Goal: Task Accomplishment & Management: Complete application form

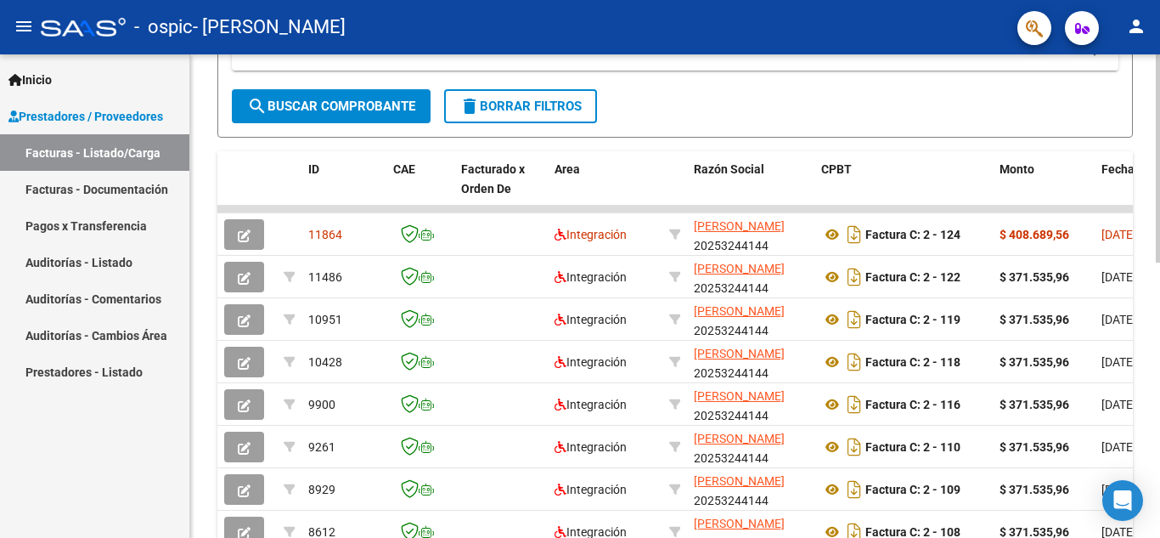
scroll to position [382, 0]
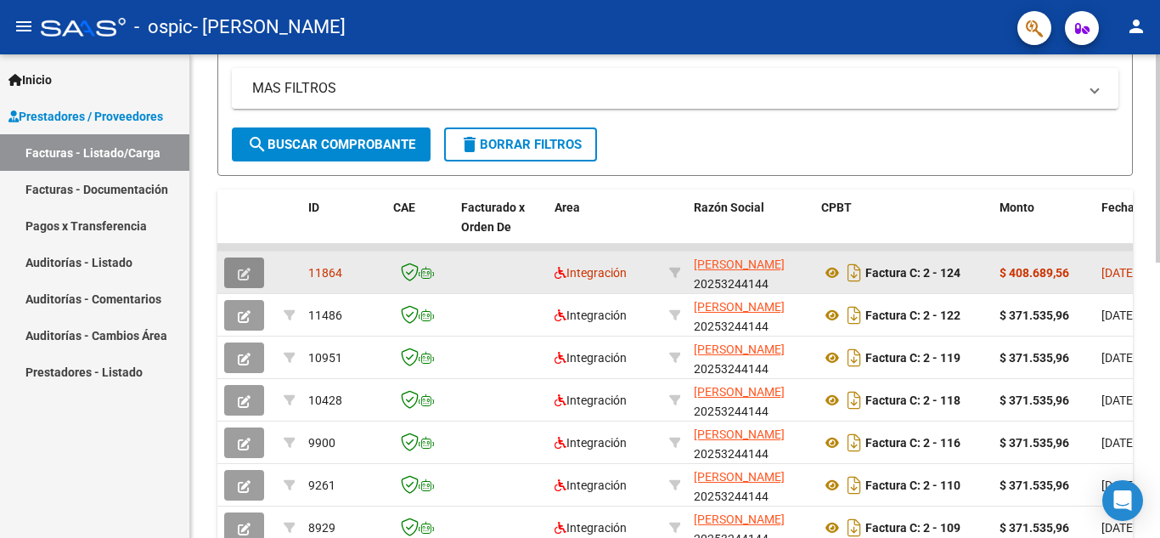
click at [244, 268] on icon "button" at bounding box center [244, 274] width 13 height 13
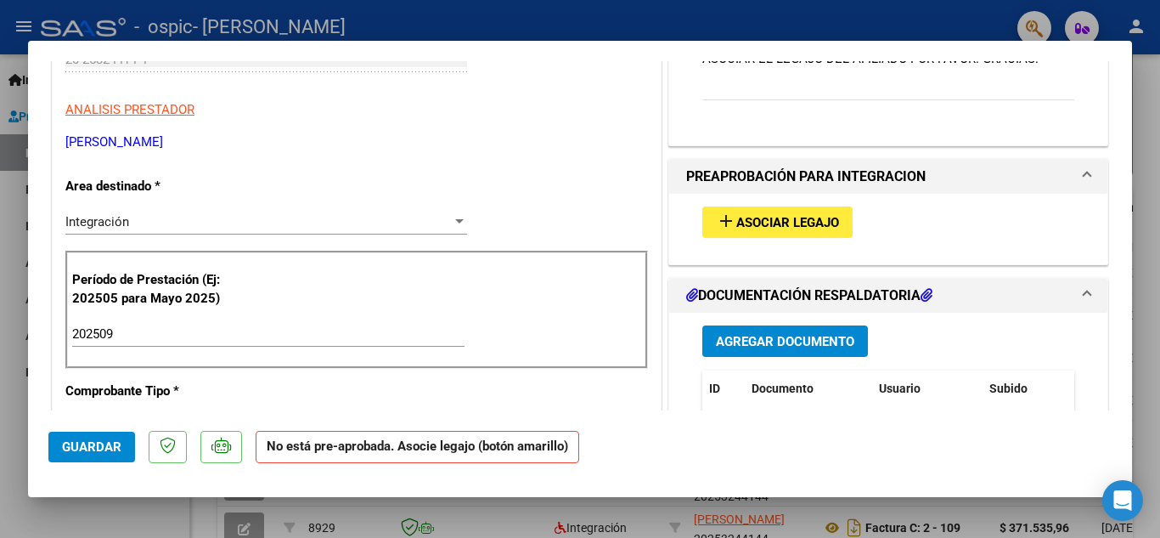
scroll to position [340, 0]
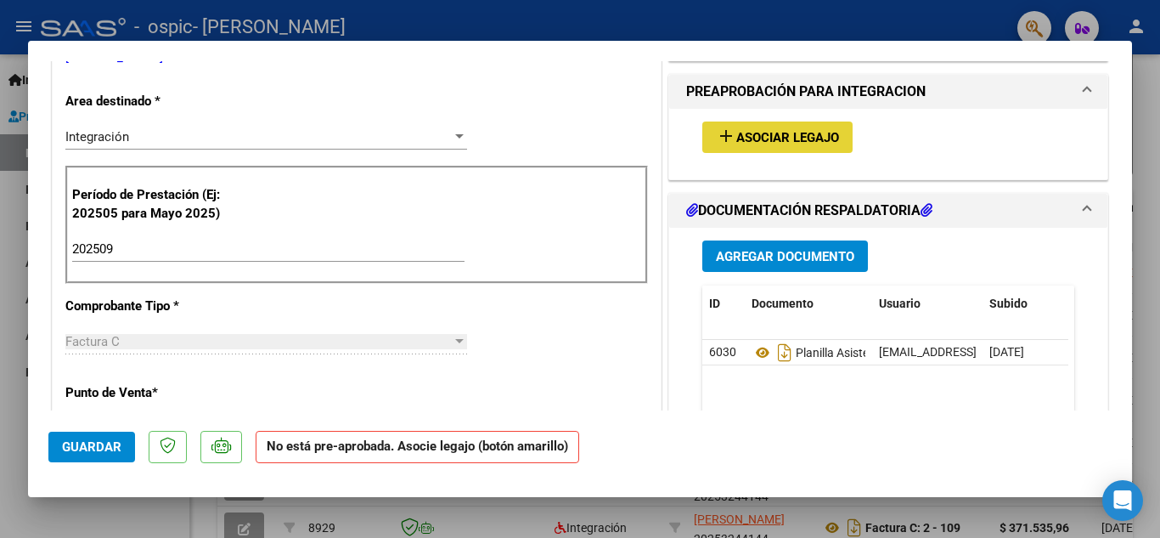
click at [771, 134] on span "Asociar Legajo" at bounding box center [787, 137] width 103 height 15
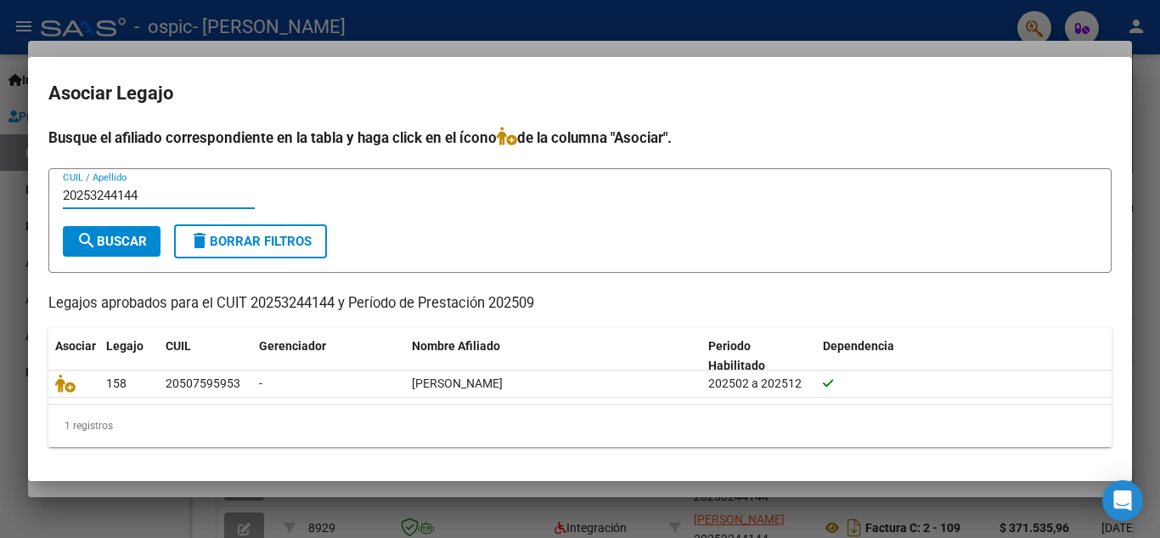
click at [129, 239] on span "search Buscar" at bounding box center [111, 241] width 70 height 15
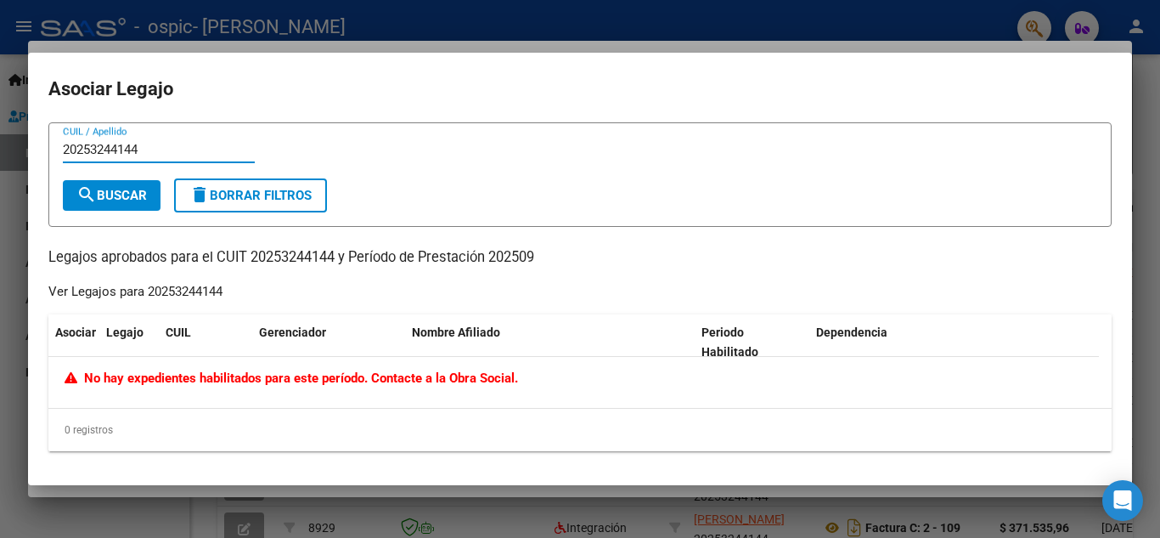
click at [145, 142] on input "20253244144" at bounding box center [159, 149] width 192 height 15
type input "2"
click at [4, 473] on div at bounding box center [580, 269] width 1160 height 538
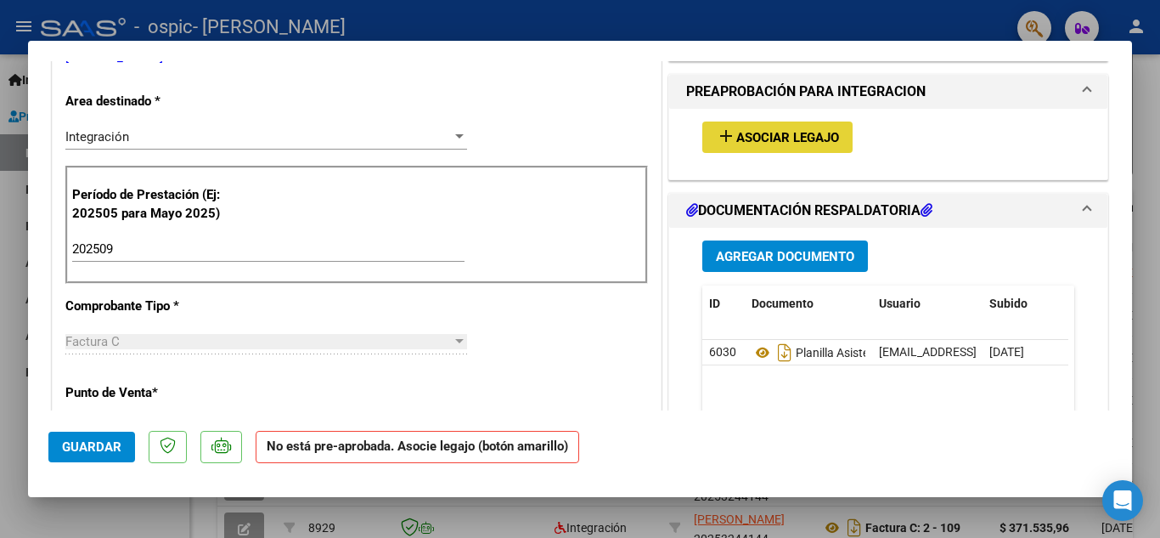
click at [760, 138] on span "Asociar Legajo" at bounding box center [787, 137] width 103 height 15
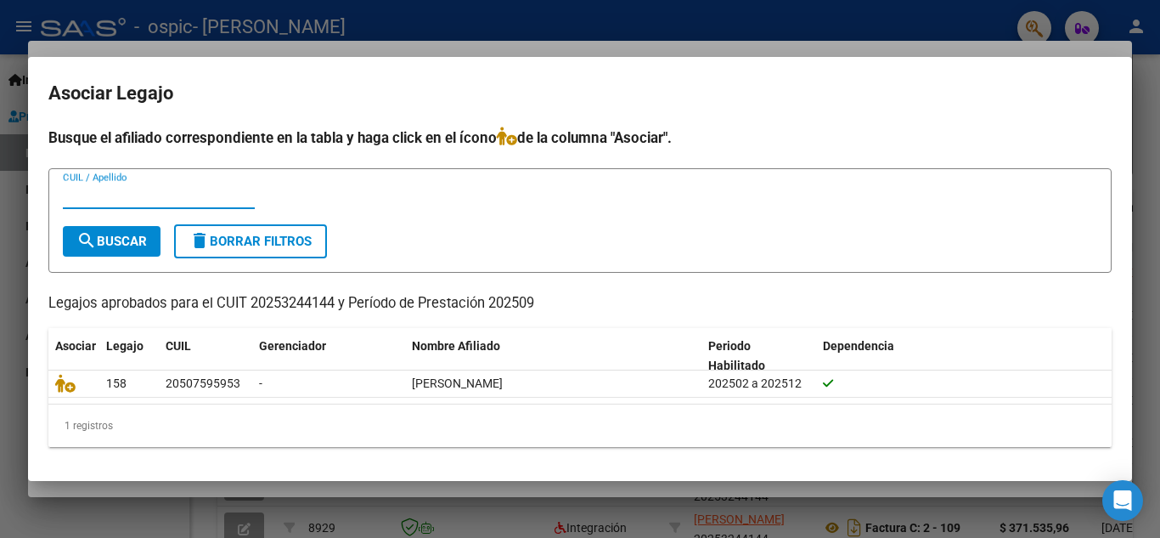
click at [87, 193] on input "CUIL / Apellido" at bounding box center [159, 195] width 192 height 15
type input "20507595953"
click at [151, 237] on button "search Buscar" at bounding box center [112, 241] width 98 height 31
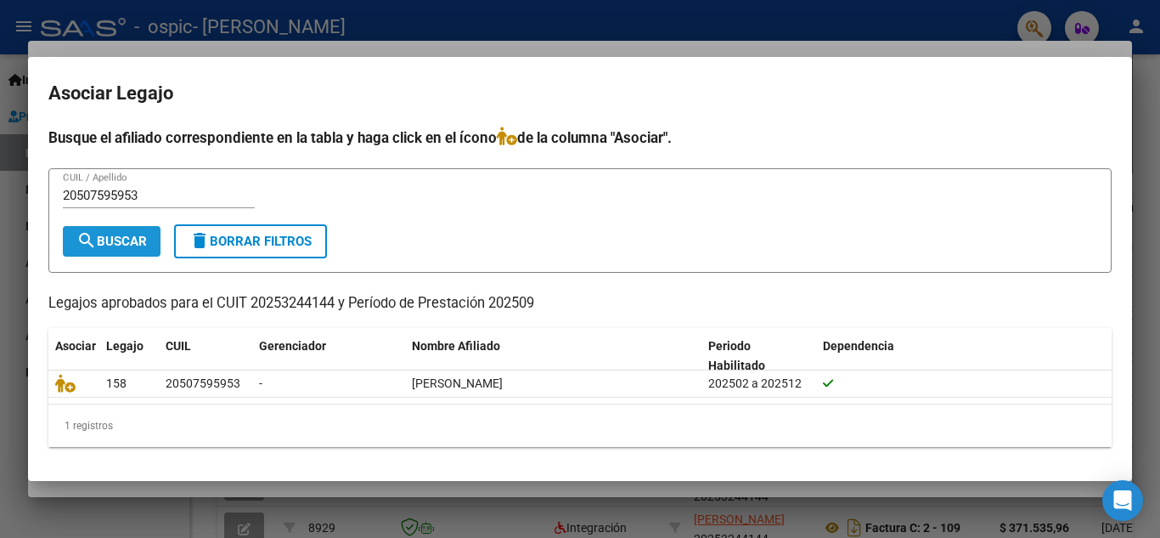
click at [104, 235] on span "search Buscar" at bounding box center [111, 241] width 70 height 15
click at [58, 457] on mat-dialog-content "Busque el afiliado correspondiente en la tabla y haga click en el ícono de la c…" at bounding box center [580, 294] width 1104 height 334
click at [1139, 62] on div at bounding box center [580, 269] width 1160 height 538
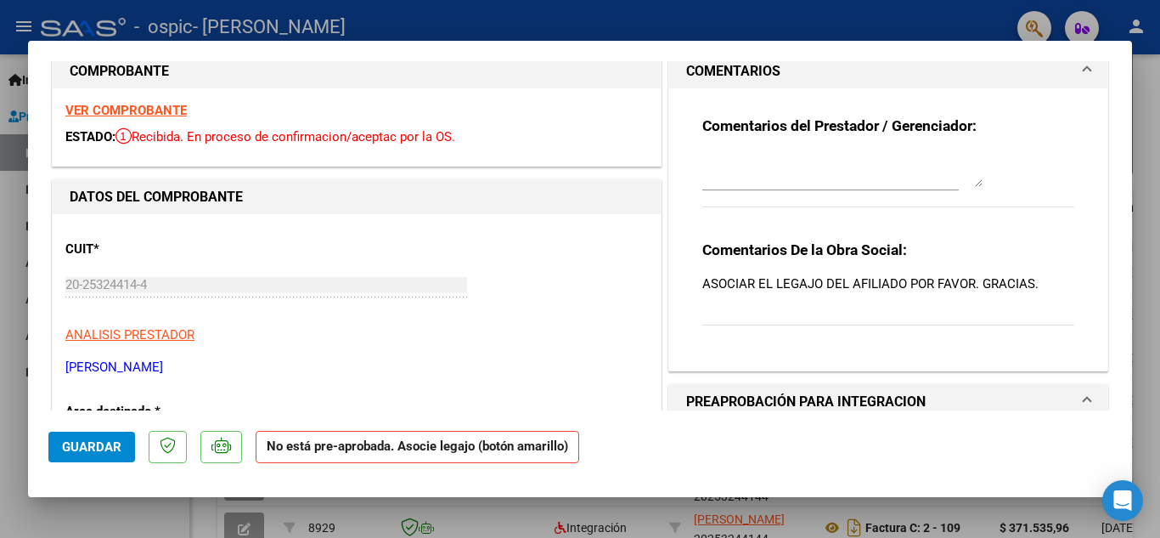
scroll to position [0, 0]
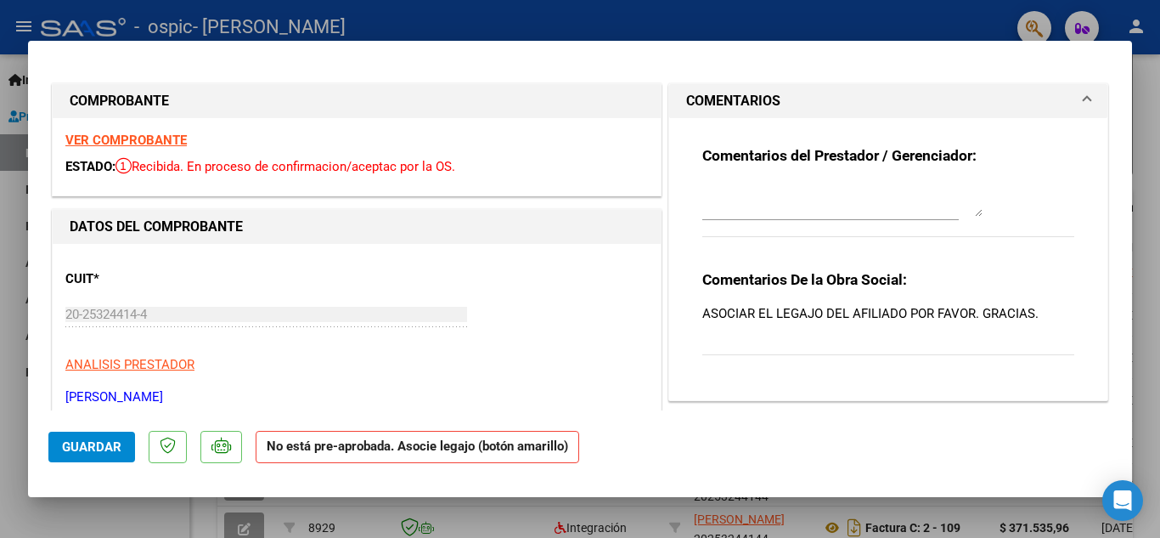
click at [833, 212] on textarea at bounding box center [842, 200] width 280 height 34
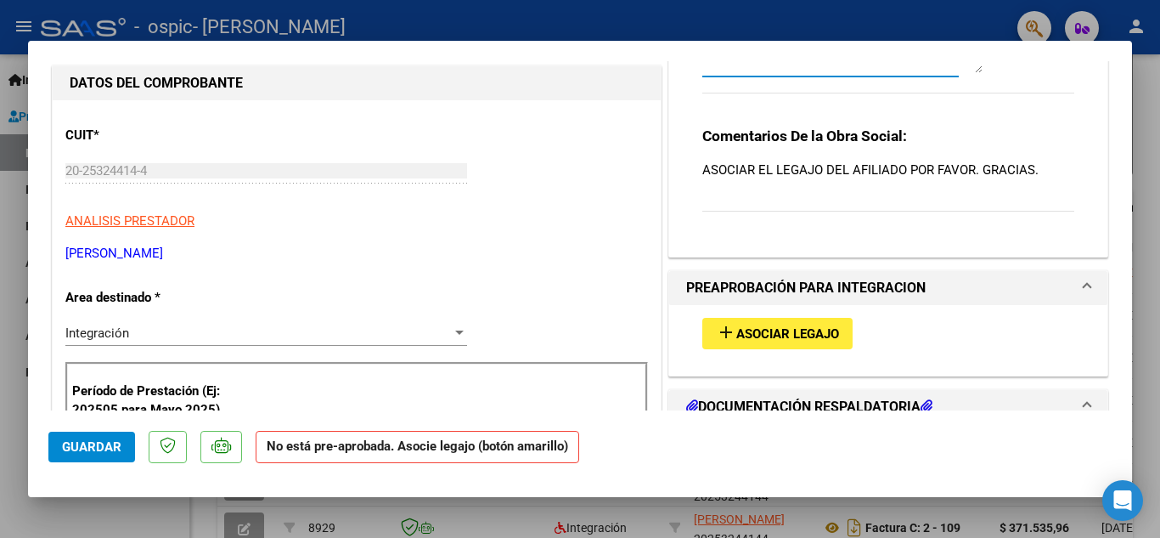
scroll to position [170, 0]
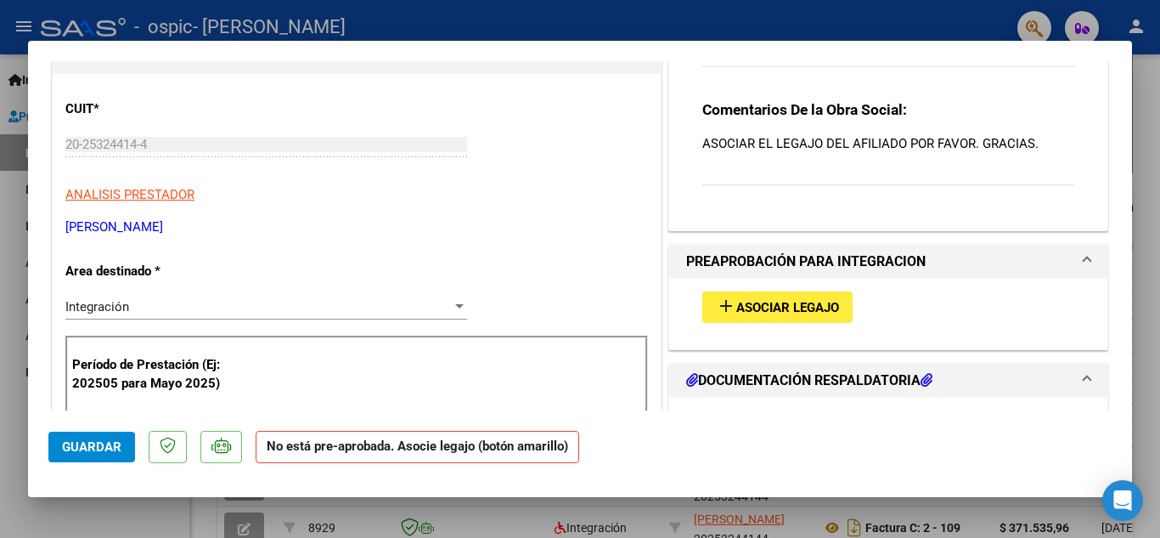
click at [809, 305] on span "Asociar Legajo" at bounding box center [787, 307] width 103 height 15
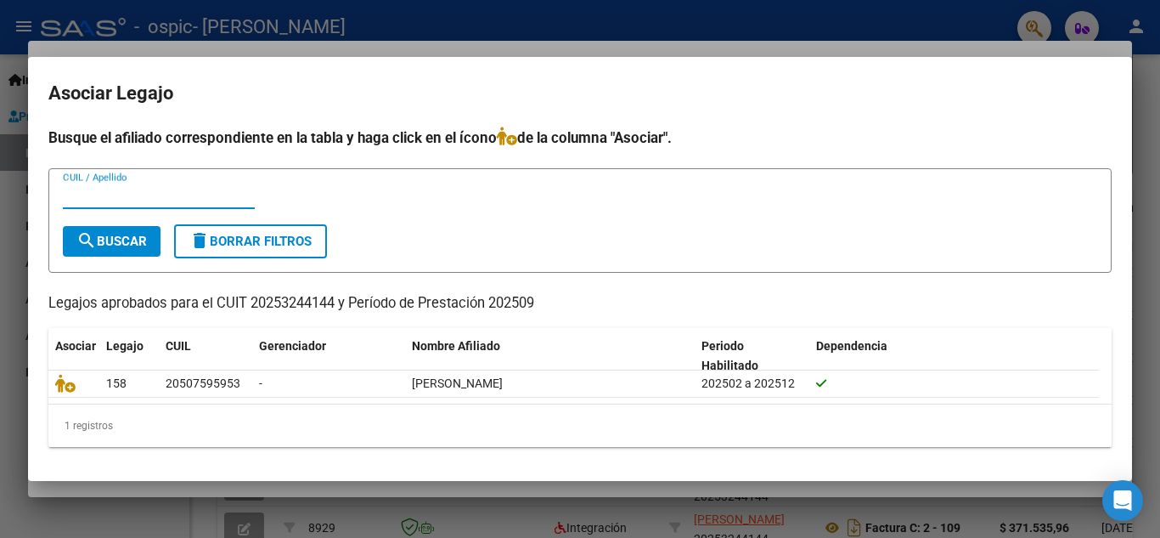
click at [98, 237] on span "search Buscar" at bounding box center [111, 241] width 70 height 15
click at [10, 65] on div at bounding box center [580, 269] width 1160 height 538
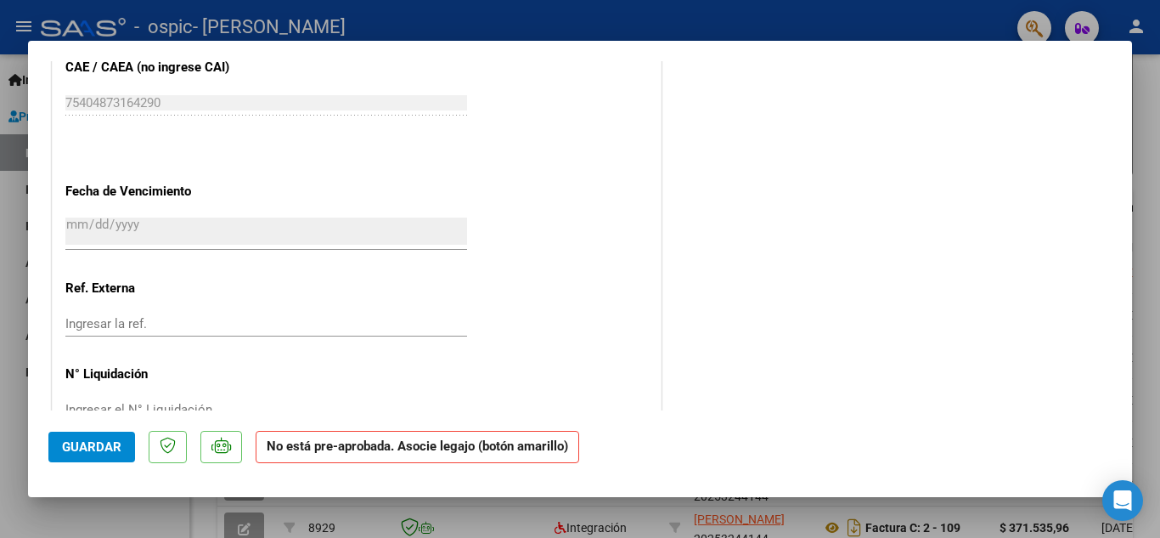
scroll to position [1064, 0]
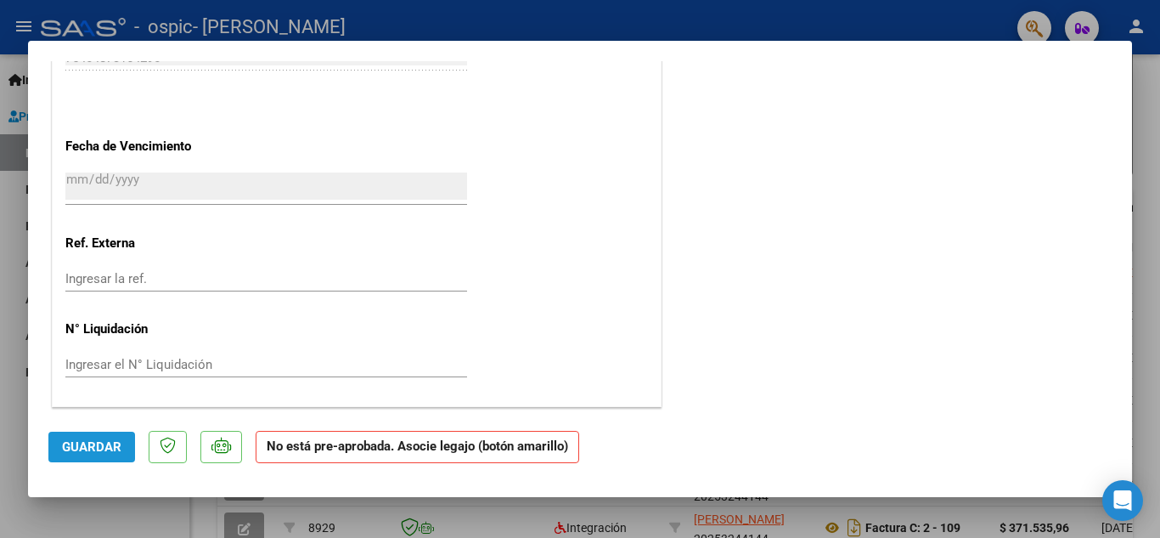
click at [87, 444] on span "Guardar" at bounding box center [91, 446] width 59 height 15
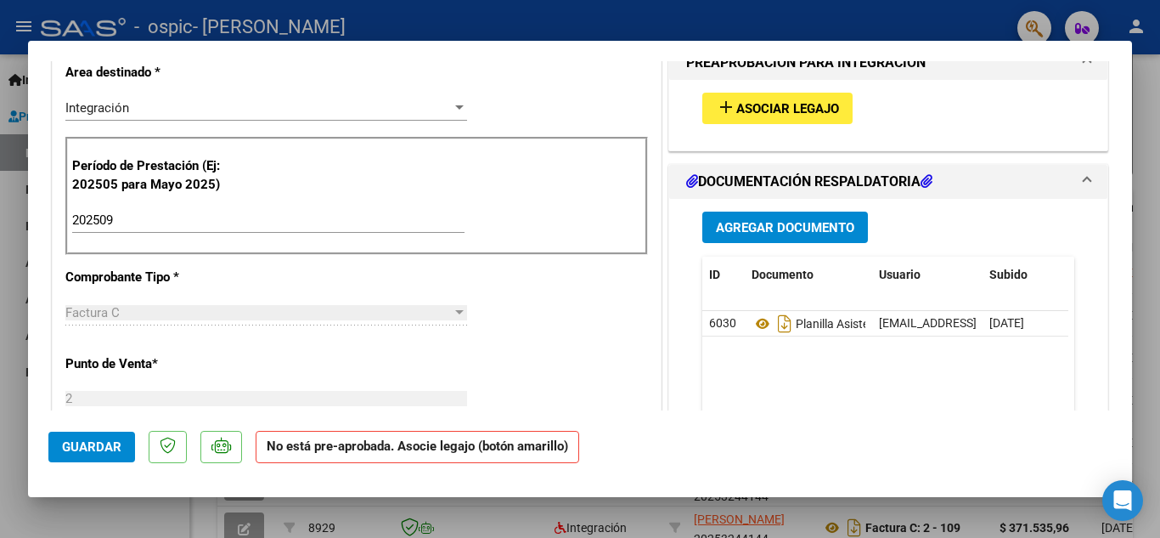
scroll to position [385, 0]
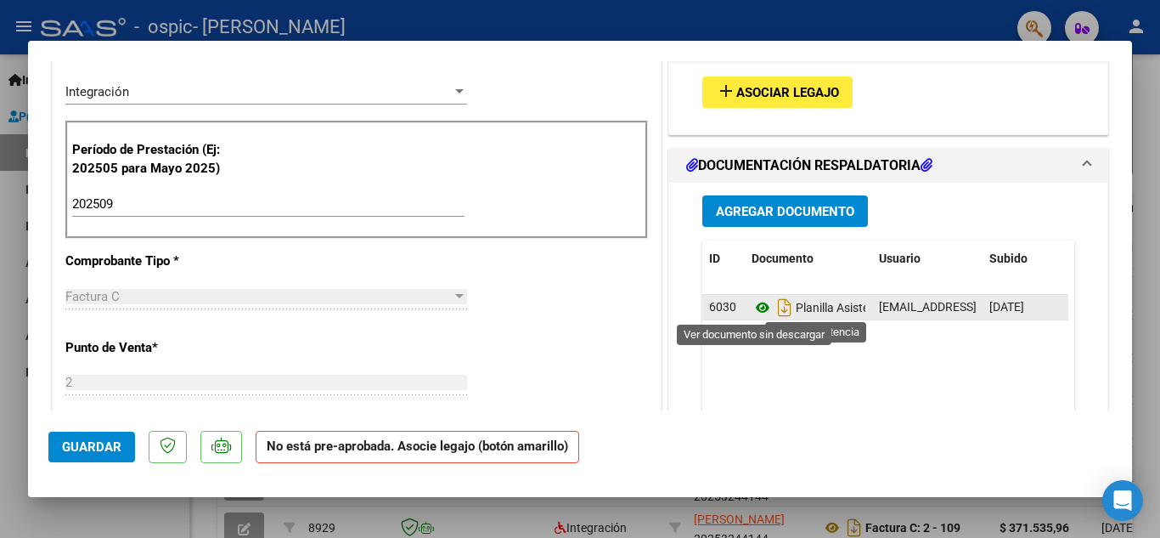
click at [756, 310] on icon at bounding box center [763, 307] width 22 height 20
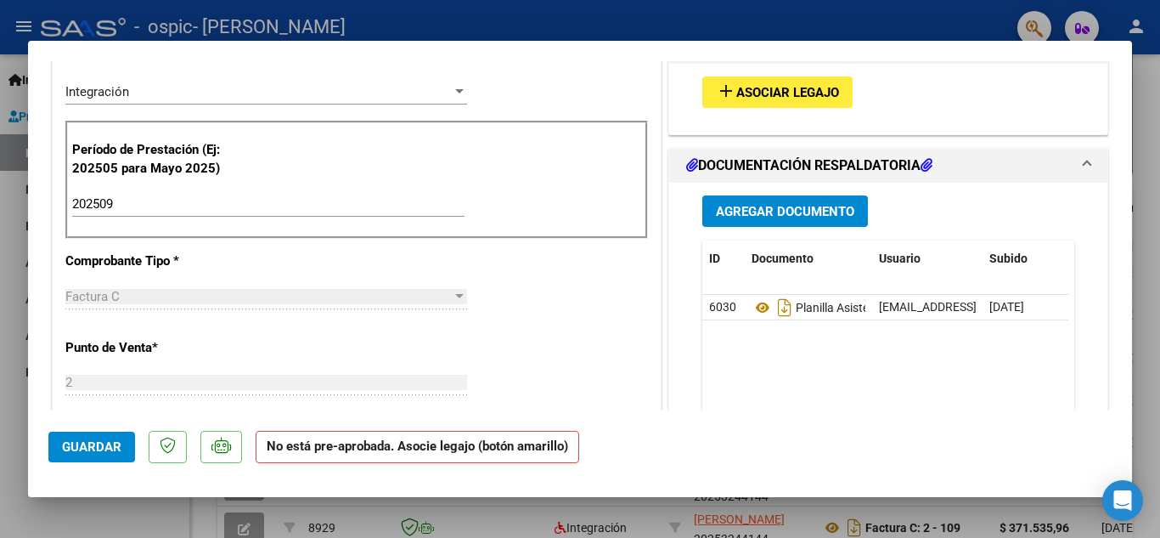
click at [928, 162] on icon at bounding box center [927, 165] width 12 height 14
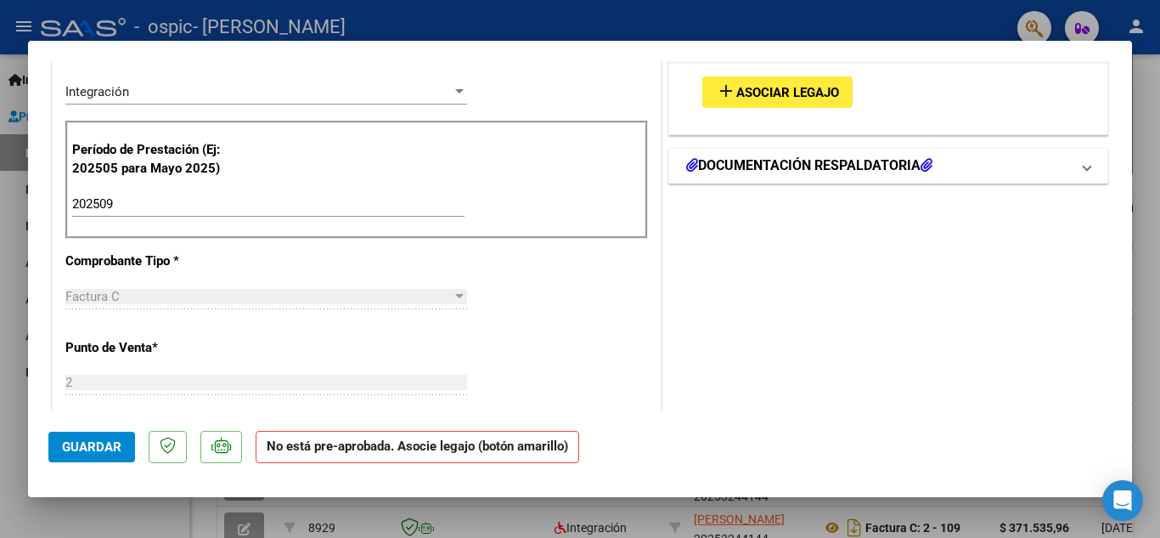
click at [928, 162] on icon at bounding box center [927, 165] width 12 height 14
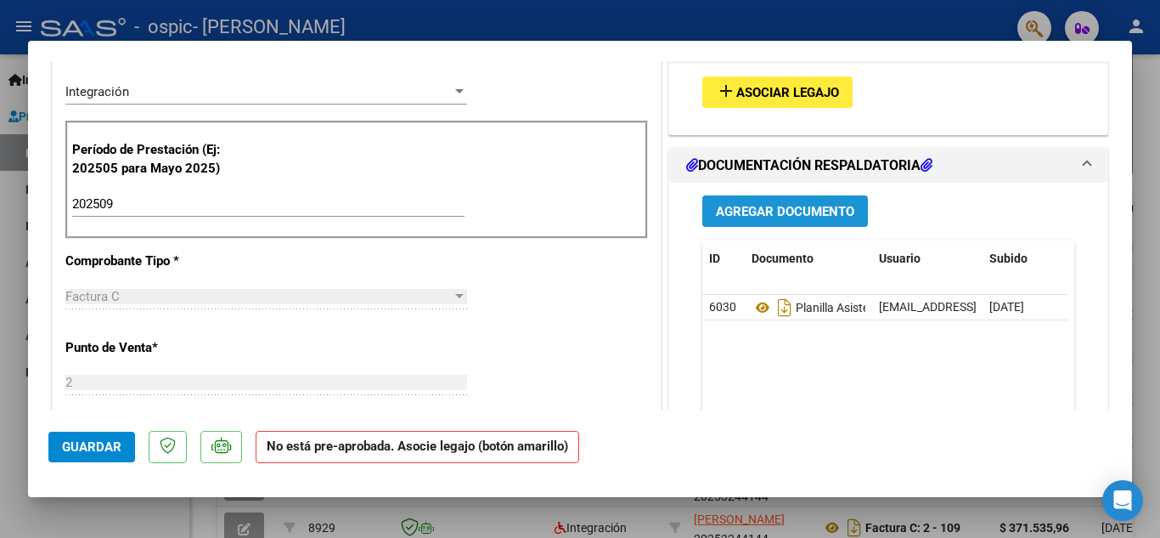
click at [787, 214] on span "Agregar Documento" at bounding box center [785, 211] width 138 height 15
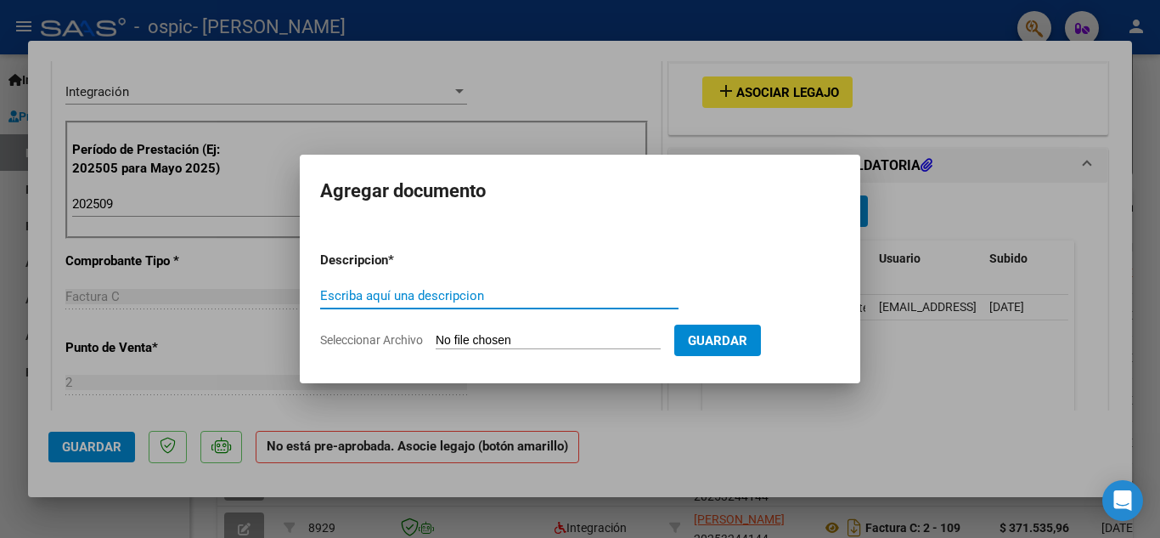
click at [731, 454] on div at bounding box center [580, 269] width 1160 height 538
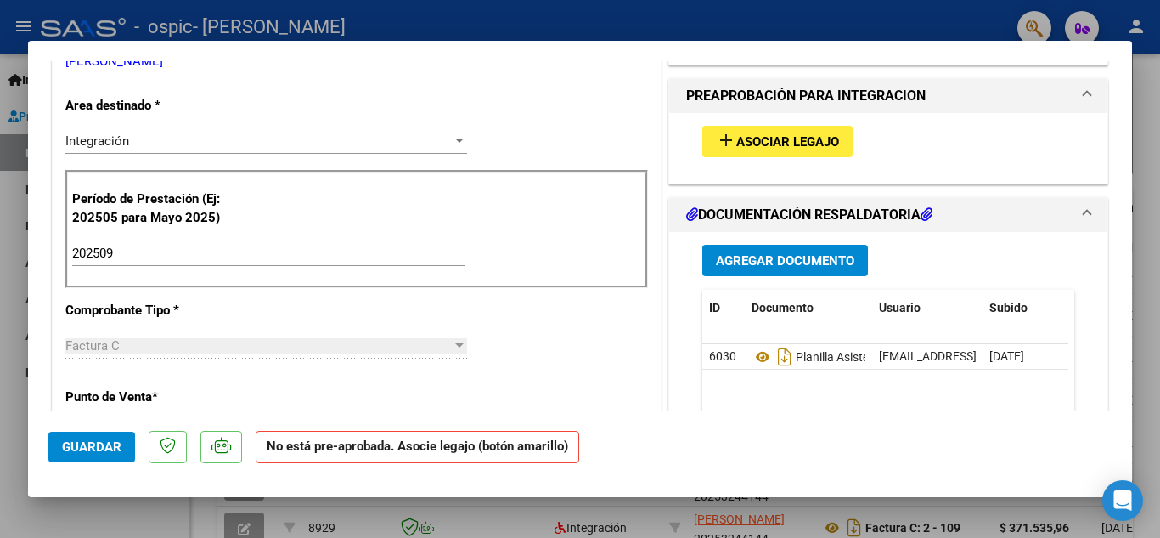
scroll to position [340, 0]
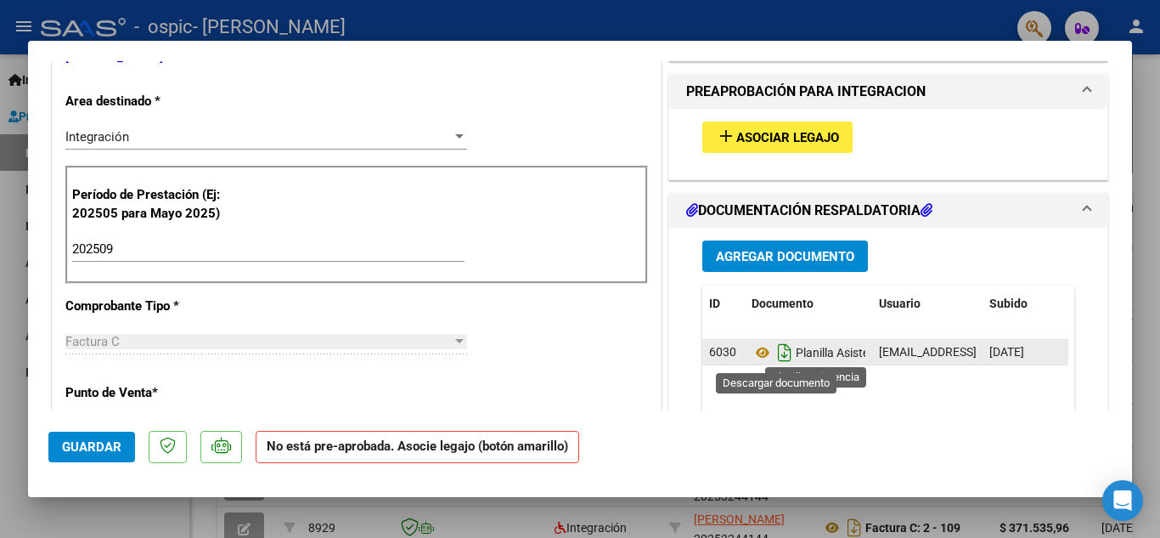
click at [774, 351] on icon "Descargar documento" at bounding box center [785, 352] width 22 height 27
click at [753, 351] on icon at bounding box center [763, 352] width 22 height 20
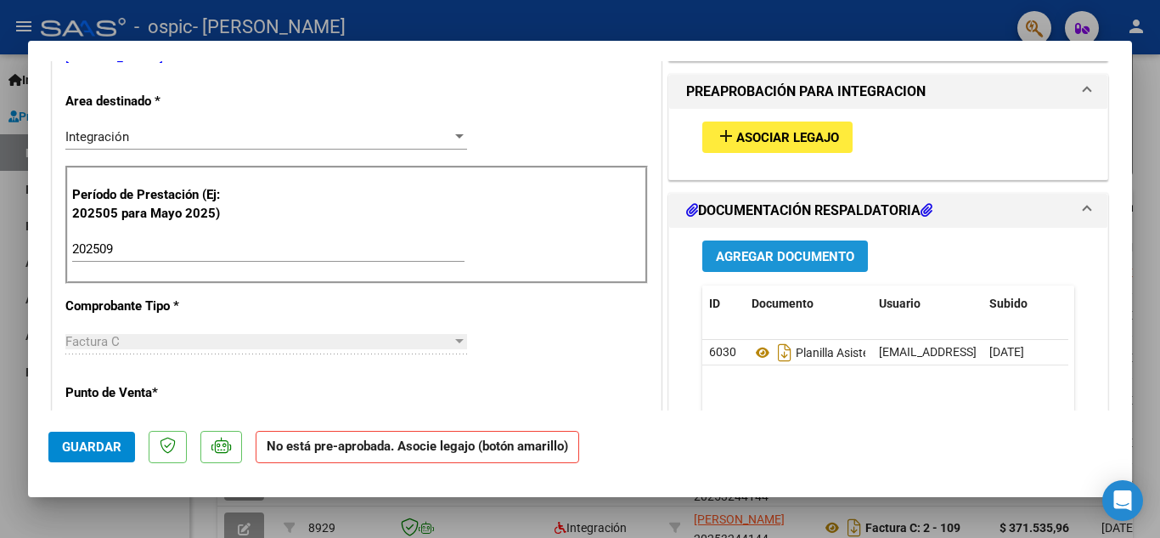
click at [777, 252] on span "Agregar Documento" at bounding box center [785, 256] width 138 height 15
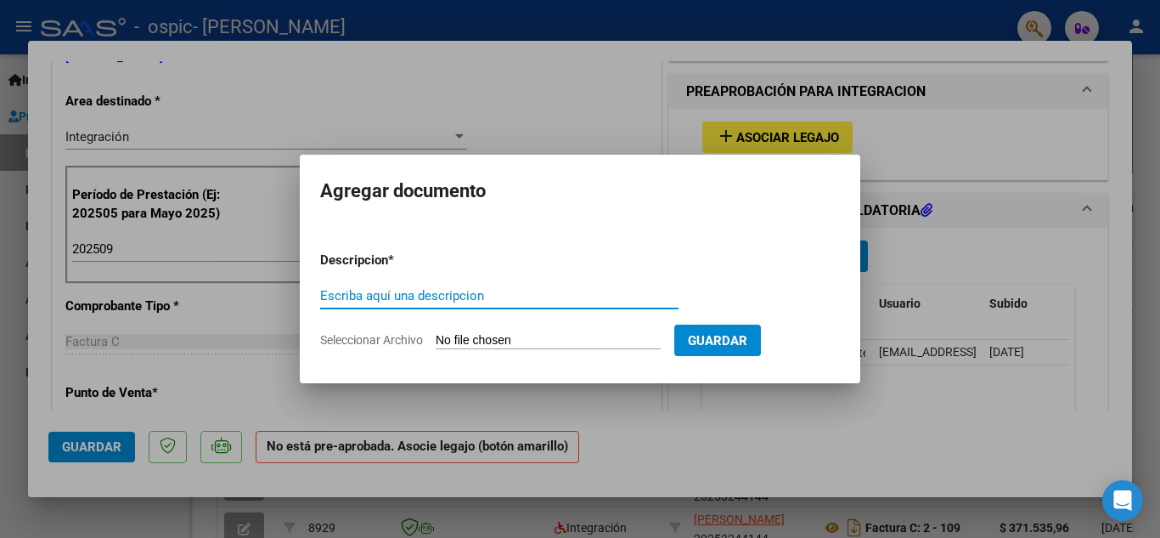
click at [354, 289] on input "Escriba aquí una descripcion" at bounding box center [499, 295] width 358 height 15
type input "Planilla asistencia"
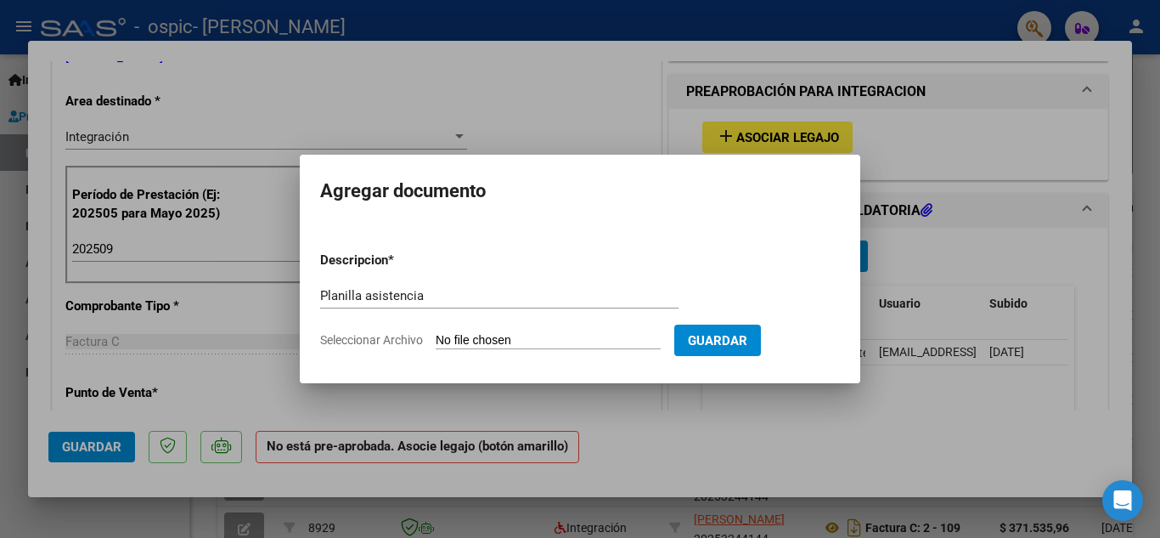
click at [483, 330] on form "Descripcion * Planilla asistencia Escriba aquí una descripcion Seleccionar Arch…" at bounding box center [580, 300] width 520 height 124
click at [465, 339] on input "Seleccionar Archivo" at bounding box center [548, 341] width 225 height 16
type input "C:\fakepath\Planilla asistencia [PERSON_NAME]- Septeimbre 2025 001.jpg"
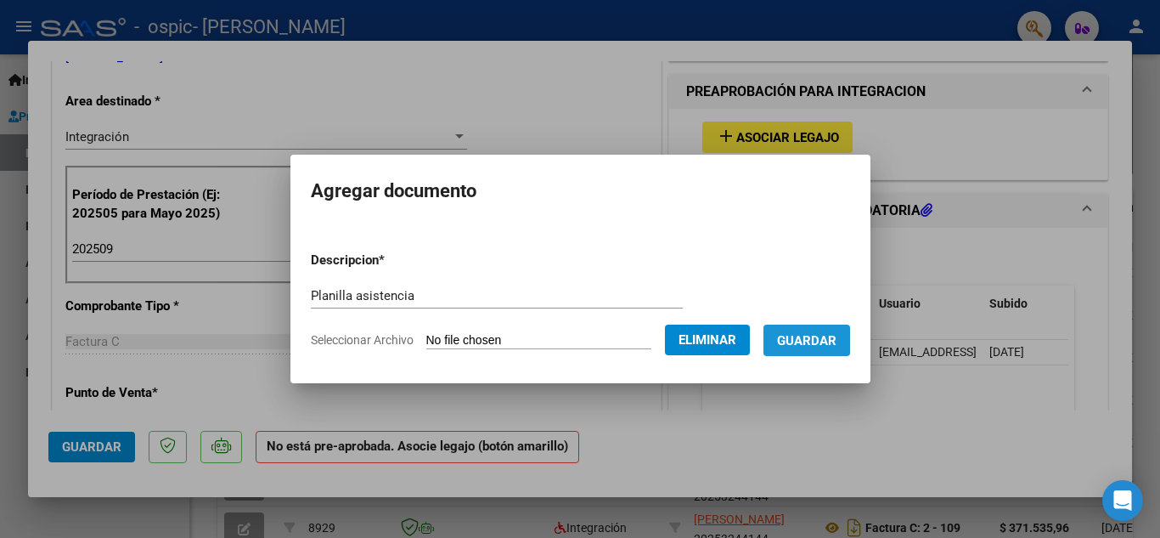
click at [822, 335] on span "Guardar" at bounding box center [806, 340] width 59 height 15
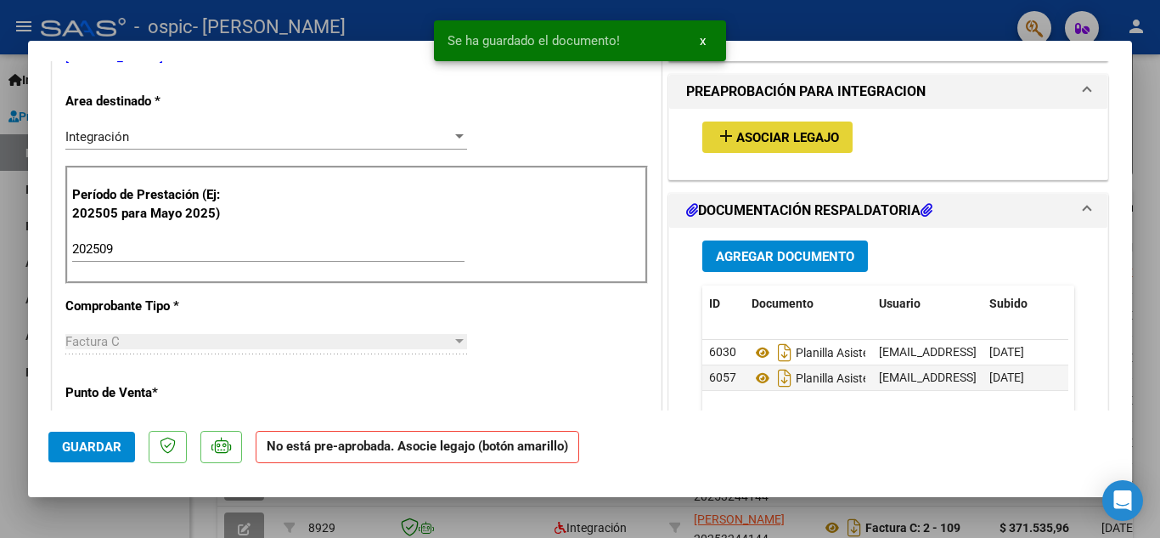
click at [785, 133] on span "Asociar Legajo" at bounding box center [787, 137] width 103 height 15
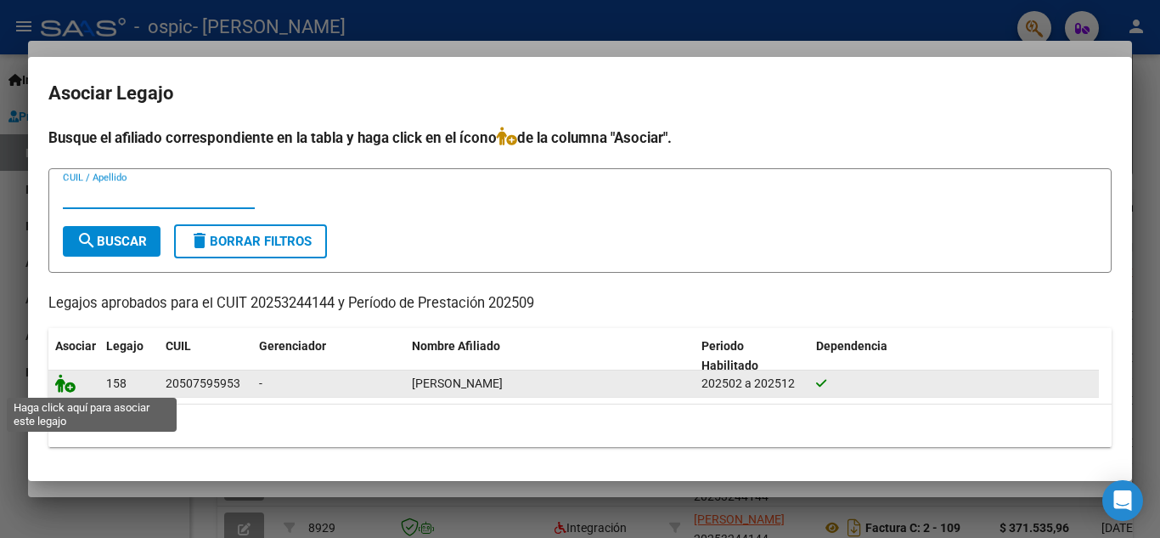
click at [68, 386] on icon at bounding box center [65, 383] width 20 height 19
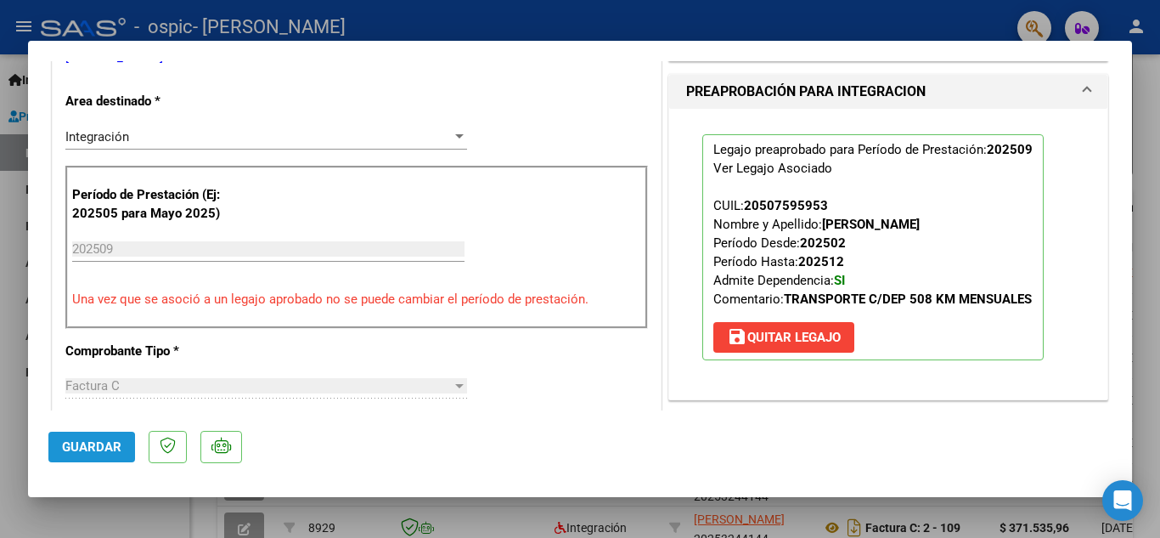
click at [82, 448] on span "Guardar" at bounding box center [91, 446] width 59 height 15
click at [1150, 292] on div at bounding box center [580, 269] width 1160 height 538
type input "$ 0,00"
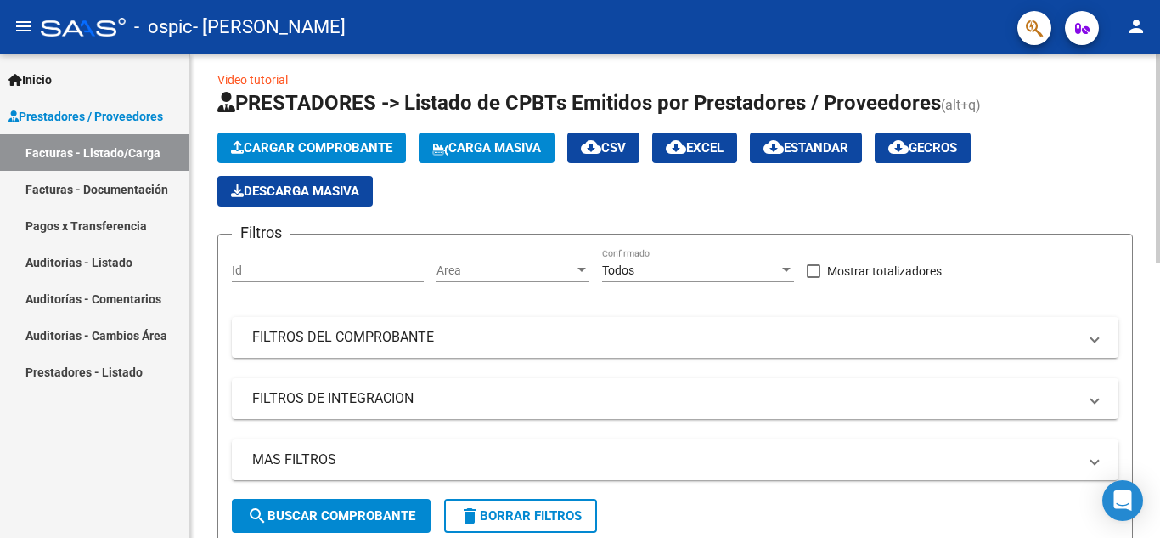
scroll to position [0, 0]
